Goal: Register for event/course

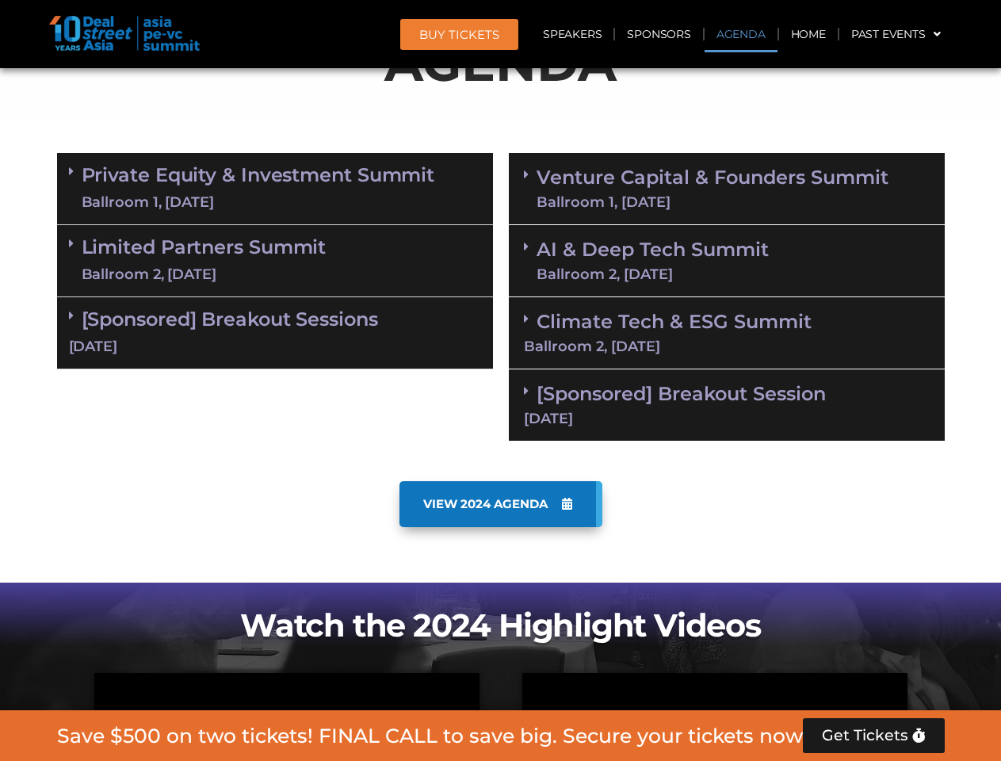
scroll to position [897, 0]
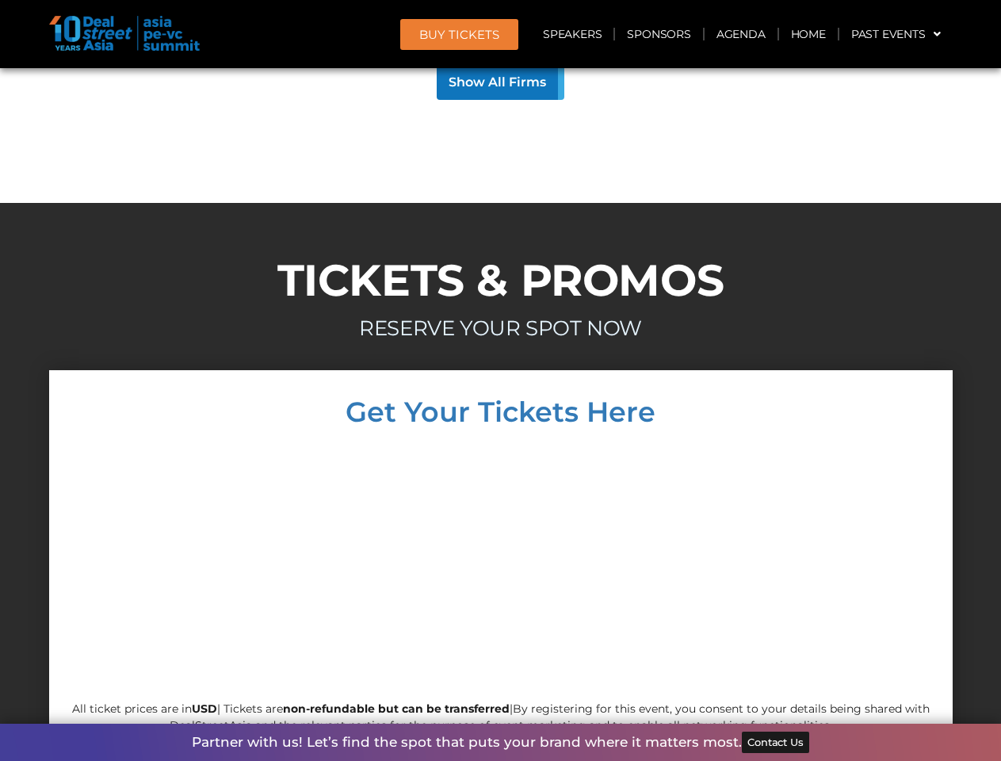
scroll to position [15207, 0]
